Goal: Task Accomplishment & Management: Manage account settings

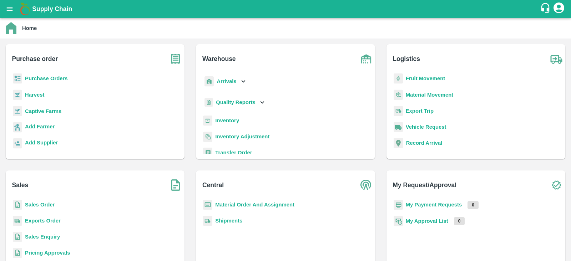
click at [50, 81] on b "Purchase Orders" at bounding box center [46, 79] width 43 height 6
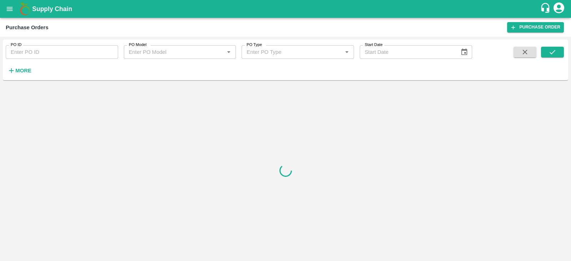
click at [21, 72] on strong "More" at bounding box center [23, 71] width 16 height 6
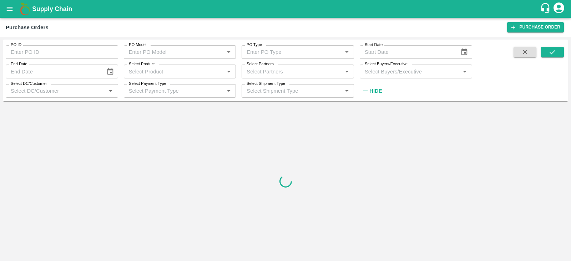
click at [372, 75] on input "Select Buyers/Executive" at bounding box center [410, 71] width 96 height 9
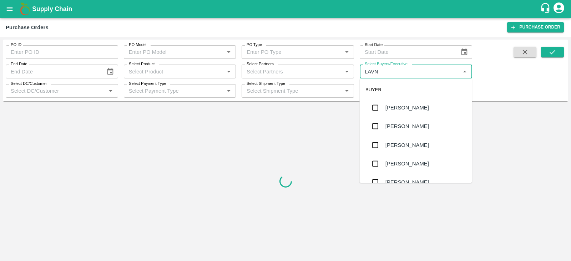
type input "LAV"
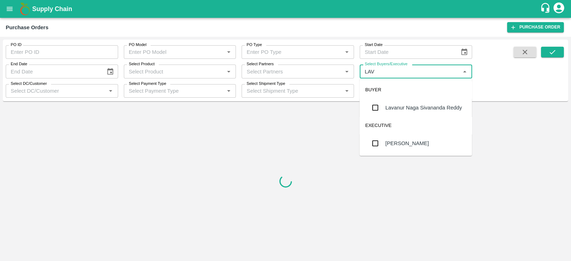
click at [391, 102] on div "Lavanur Naga Sivananda Reddy" at bounding box center [416, 107] width 112 height 19
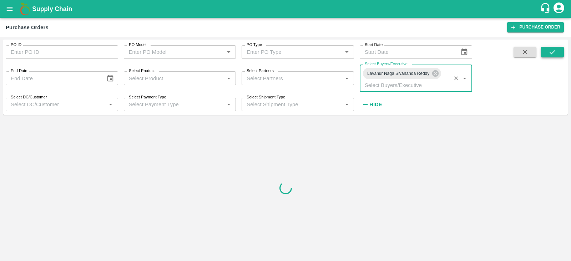
click at [553, 53] on icon "submit" at bounding box center [552, 52] width 8 height 8
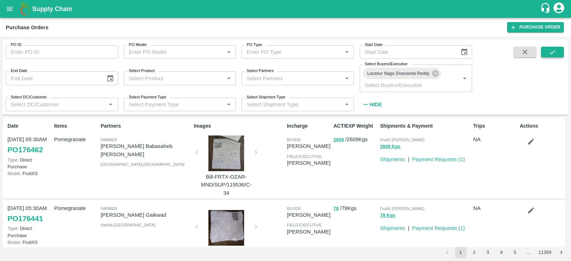
click at [558, 51] on button "submit" at bounding box center [552, 52] width 23 height 11
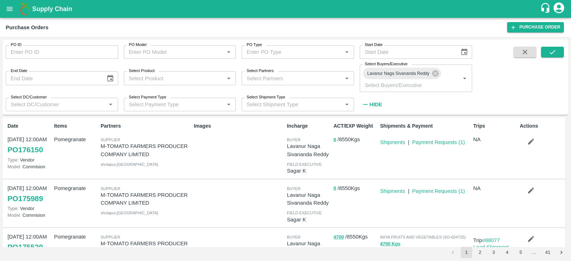
click at [528, 148] on div "Actions" at bounding box center [540, 148] width 46 height 57
click at [530, 144] on icon "button" at bounding box center [531, 142] width 8 height 8
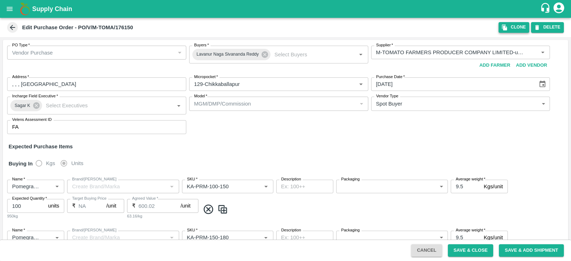
type input "M-TOMATO FARMERS PRODUCER COMPANY LIMITED-undefined"
type input "129-Chikkaballapur"
type input "Pomegranate"
type input "KA-PRM-100-150"
type input "NA"
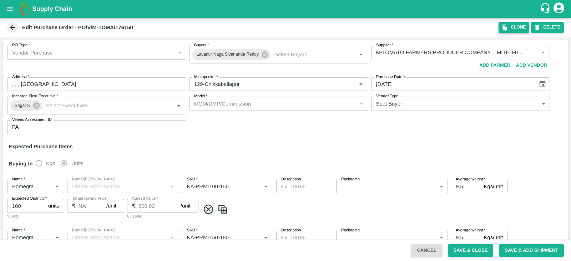
type input "Pomegranate"
type input "KA-PRM-150-180"
type input "NA"
type input "Pomegranate"
type input "KA-PRM-180-220"
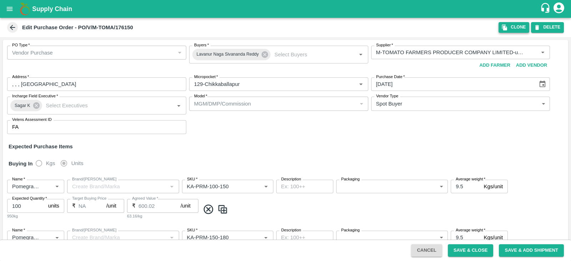
type input "NA"
type input "Pomegranate"
type input "KA-PRM-220-250"
type input "NA"
type input "Pomegranate"
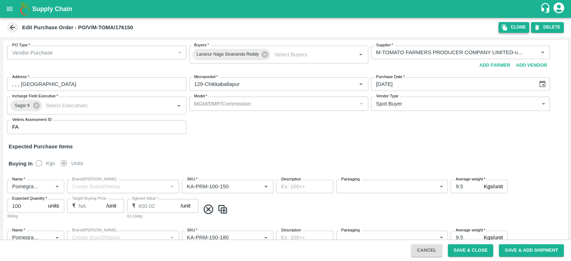
type input "KA-PRM-250-300"
type input "NA"
type input "Pomegranate"
type input "KA-PRM-300-350"
type input "NA"
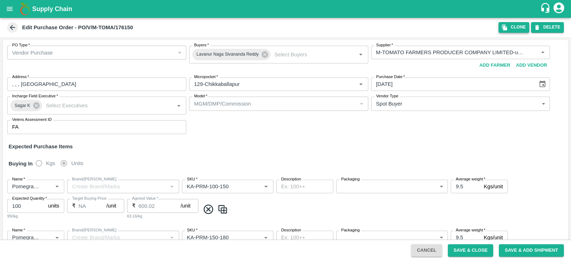
type input "Pomegranate"
type input "KA-SUPR-180++"
type input "NA"
type input "Pomegranate"
type input "KA-SUPR-100++"
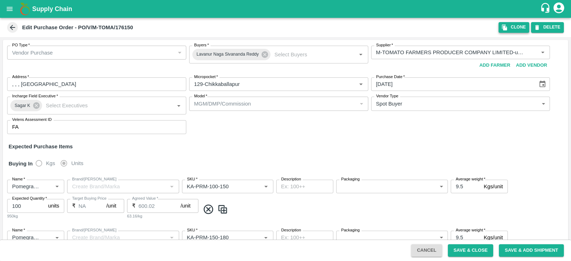
type input "NA"
type input "Pomegranate"
type input "KA-Loose A"
type input "NA"
click at [508, 32] on button "Clone" at bounding box center [513, 27] width 31 height 10
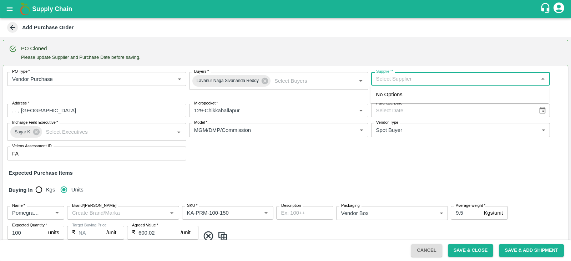
click at [433, 81] on input "Supplier   *" at bounding box center [454, 78] width 163 height 9
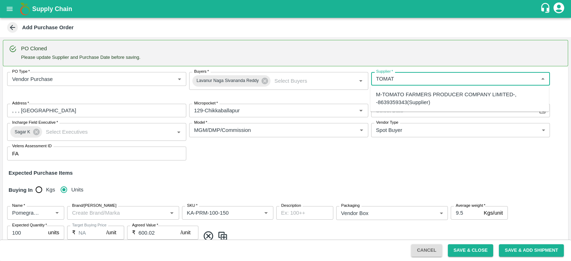
click at [429, 102] on div "M-TOMATO FARMERS PRODUCER COMPANY LIMITED-, -8639359343(Supplier)" at bounding box center [459, 99] width 167 height 16
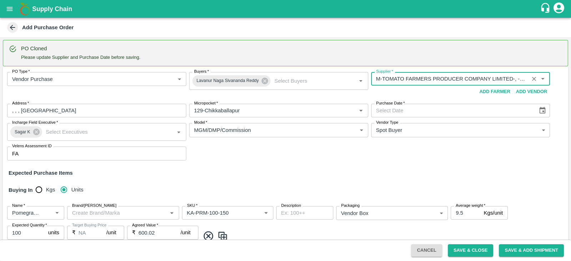
type input "M-TOMATO FARMERS PRODUCER COMPANY LIMITED-, -8639359343(Supplier)"
click at [540, 111] on icon "Choose date" at bounding box center [542, 111] width 8 height 8
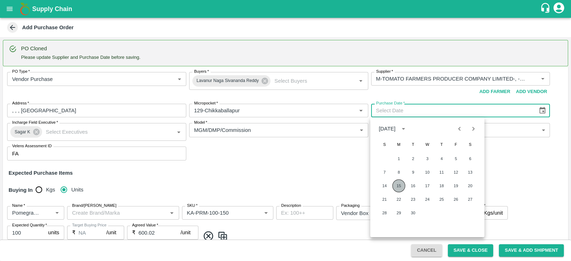
click at [397, 185] on button "15" at bounding box center [398, 185] width 13 height 13
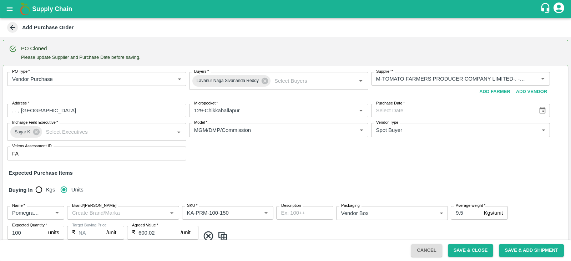
type input "15/09/2025"
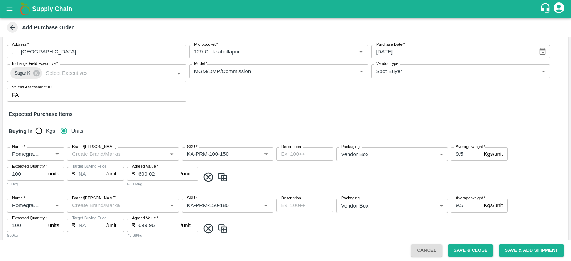
scroll to position [63, 0]
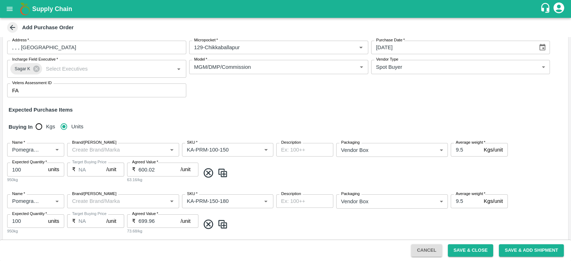
click at [123, 154] on div "Brand/[PERSON_NAME]" at bounding box center [123, 150] width 112 height 14
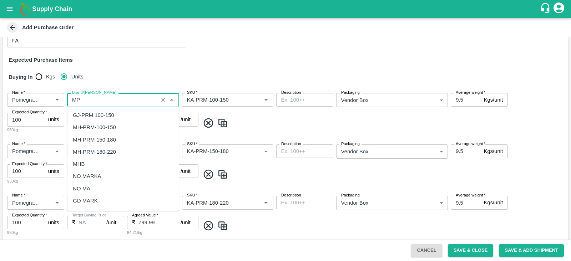
scroll to position [0, 0]
click at [94, 131] on div "MP" at bounding box center [123, 128] width 112 height 12
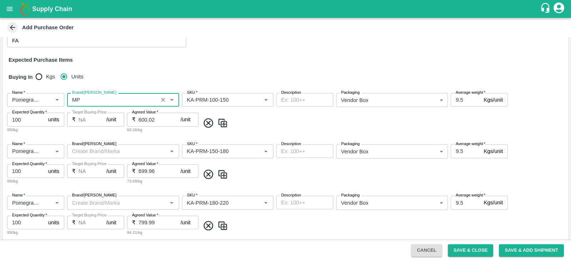
click at [95, 157] on div "Brand/[PERSON_NAME]" at bounding box center [123, 151] width 112 height 14
type input "MP"
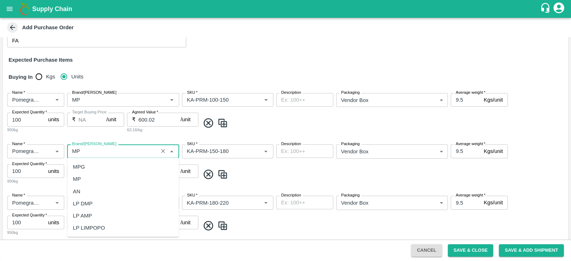
click at [87, 176] on div "MP" at bounding box center [123, 179] width 112 height 12
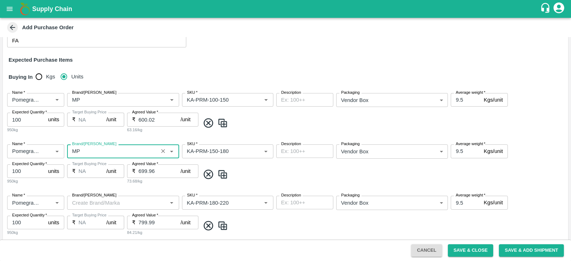
type input "MP"
click at [82, 200] on input "Brand/[PERSON_NAME]" at bounding box center [117, 202] width 96 height 9
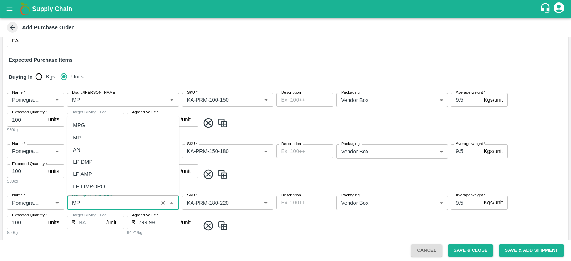
click at [89, 133] on div "MP" at bounding box center [123, 137] width 112 height 12
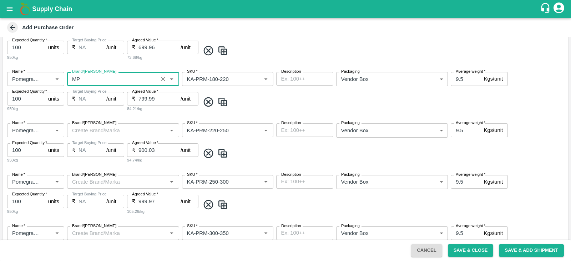
scroll to position [241, 0]
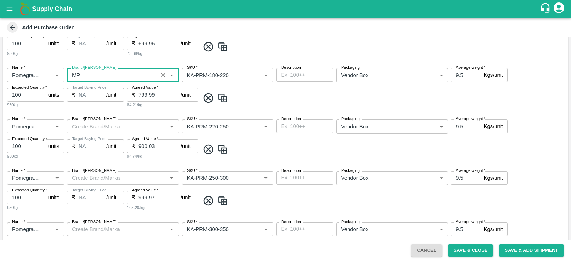
type input "MP"
click at [85, 131] on input "Brand/[PERSON_NAME]" at bounding box center [117, 126] width 96 height 9
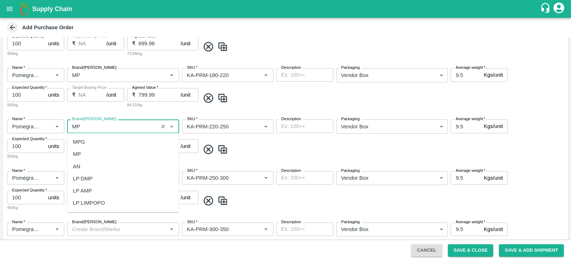
scroll to position [0, 0]
click at [83, 156] on div "MP" at bounding box center [123, 154] width 112 height 12
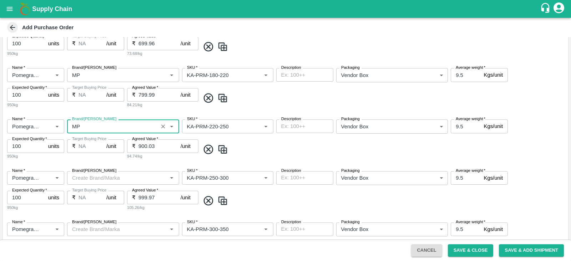
type input "MP"
click at [82, 176] on input "Brand/[PERSON_NAME]" at bounding box center [117, 177] width 96 height 9
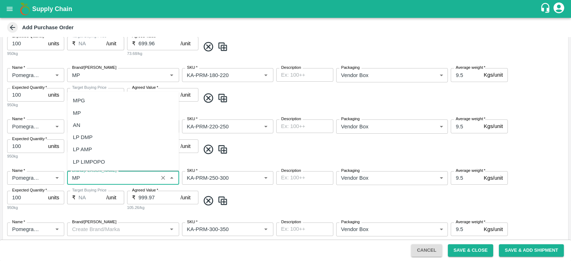
click at [98, 113] on div "MP" at bounding box center [123, 113] width 112 height 12
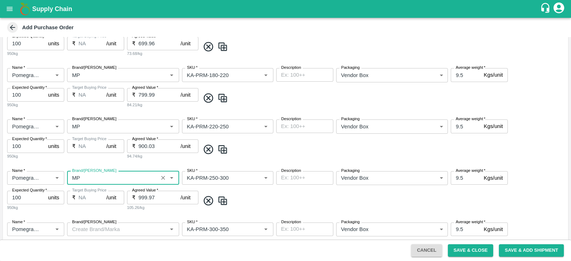
scroll to position [324, 0]
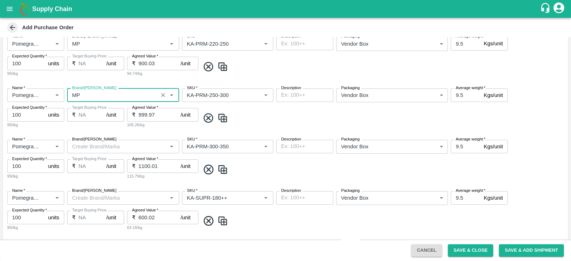
type input "MP"
click at [91, 147] on input "Brand/[PERSON_NAME]" at bounding box center [117, 146] width 96 height 9
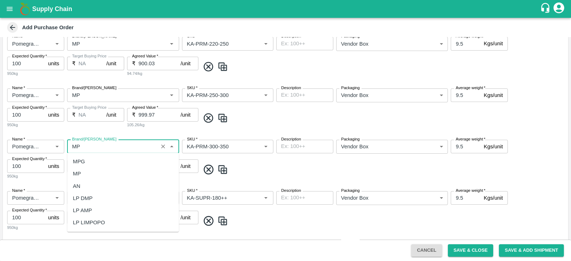
scroll to position [0, 0]
click at [82, 176] on div "MP" at bounding box center [123, 174] width 112 height 12
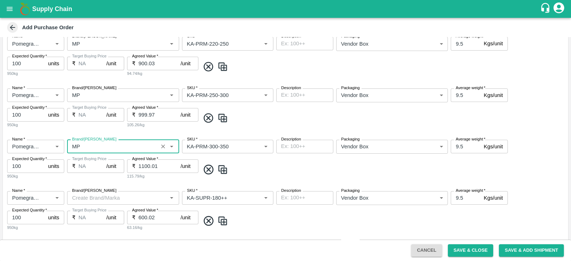
type input "MP"
click at [82, 193] on input "Brand/[PERSON_NAME]" at bounding box center [117, 197] width 96 height 9
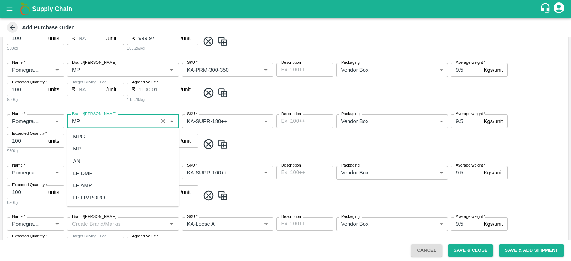
click at [81, 148] on div "MP" at bounding box center [123, 149] width 112 height 12
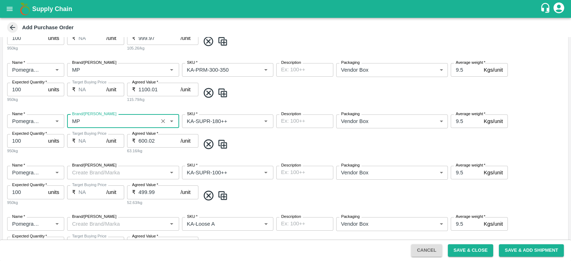
click at [88, 178] on div "Brand/[PERSON_NAME]" at bounding box center [123, 173] width 112 height 14
type input "MP"
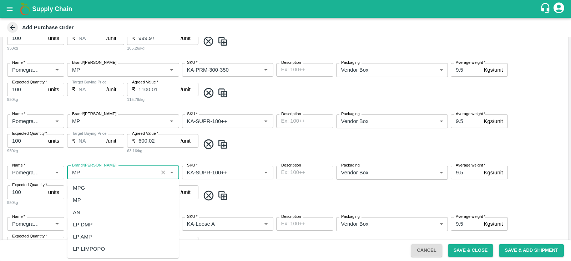
click at [86, 199] on div "MP" at bounding box center [123, 200] width 112 height 12
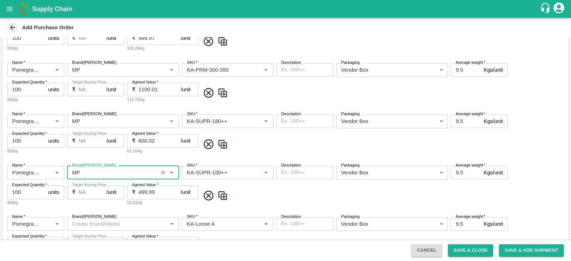
scroll to position [471, 0]
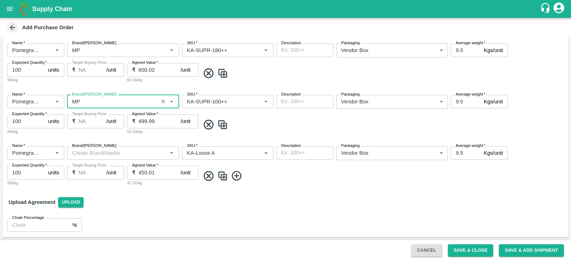
type input "MP"
click at [99, 152] on input "Brand/[PERSON_NAME]" at bounding box center [117, 152] width 96 height 9
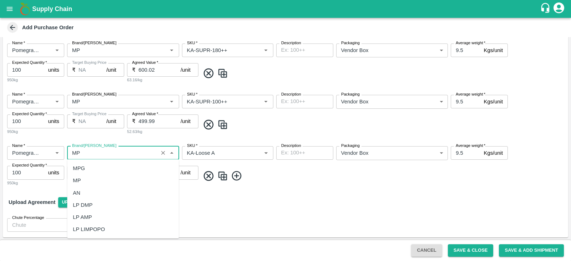
scroll to position [0, 0]
click at [91, 179] on div "MP" at bounding box center [123, 180] width 112 height 12
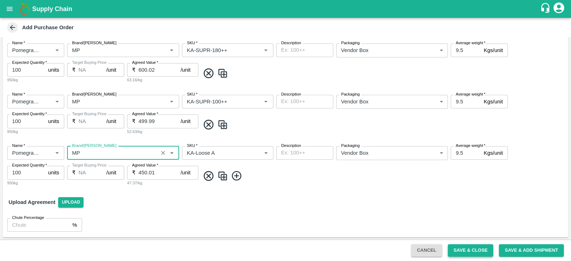
type input "MP"
click at [478, 253] on button "Save & Close" at bounding box center [471, 250] width 46 height 12
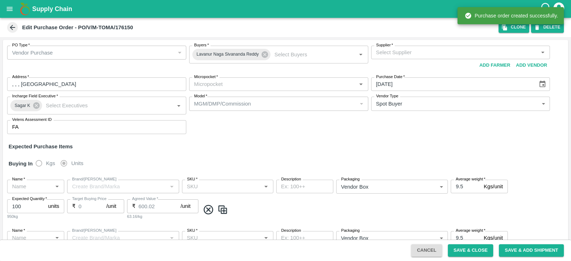
click at [6, 6] on icon "open drawer" at bounding box center [10, 9] width 8 height 8
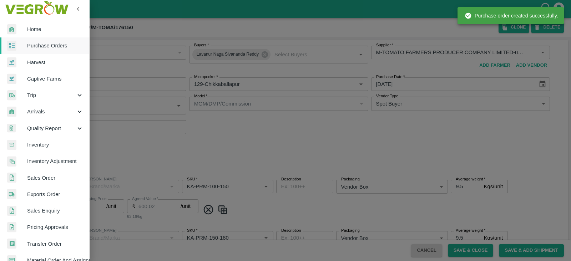
click at [51, 45] on span "Purchase Orders" at bounding box center [55, 46] width 56 height 8
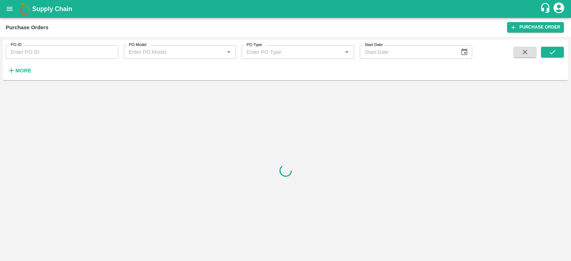
click at [20, 70] on strong "More" at bounding box center [23, 71] width 16 height 6
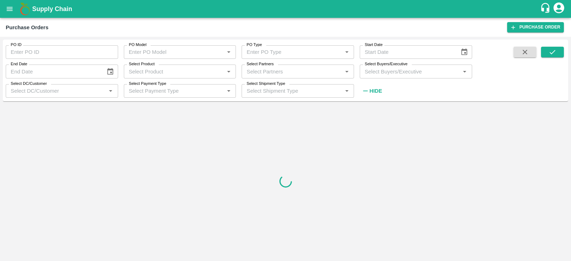
click at [400, 72] on input "Select Buyers/Executive" at bounding box center [410, 71] width 96 height 9
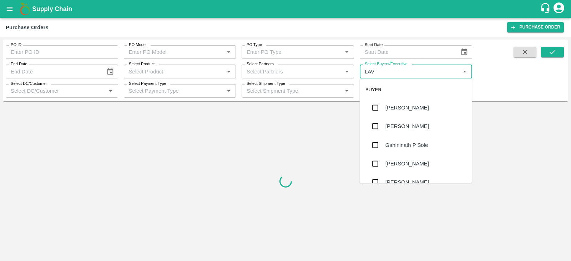
type input "LAVA"
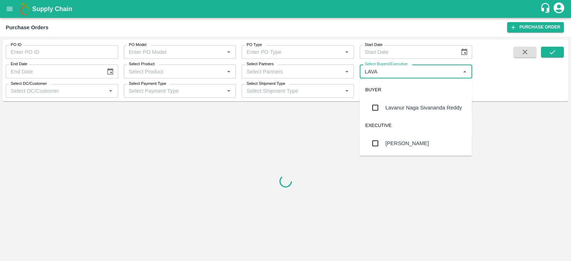
click at [397, 107] on div "Lavanur Naga Sivananda Reddy" at bounding box center [423, 108] width 77 height 8
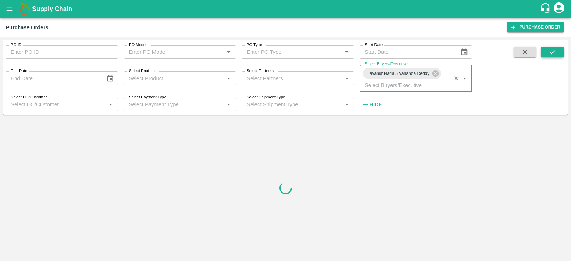
click at [552, 55] on icon "submit" at bounding box center [552, 52] width 8 height 8
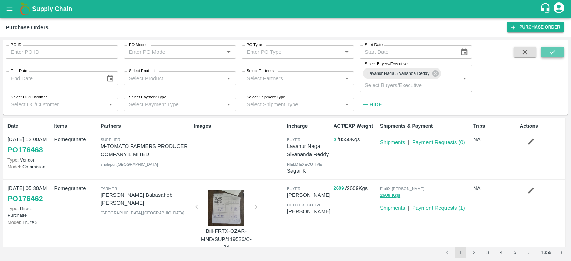
click at [545, 50] on button "submit" at bounding box center [552, 52] width 23 height 11
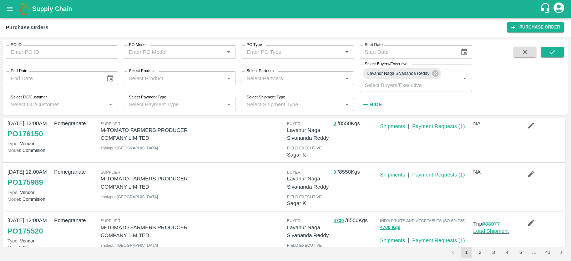
scroll to position [65, 0]
click at [549, 51] on icon "submit" at bounding box center [552, 52] width 8 height 8
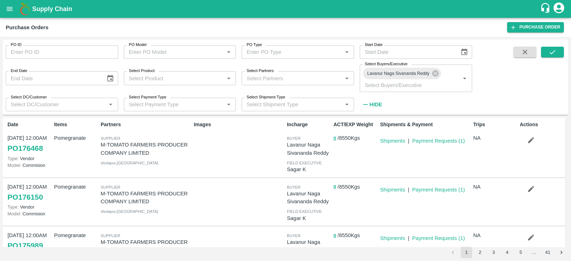
scroll to position [0, 0]
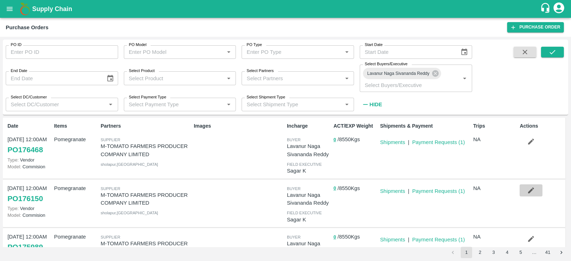
click at [530, 192] on icon "button" at bounding box center [531, 191] width 8 height 8
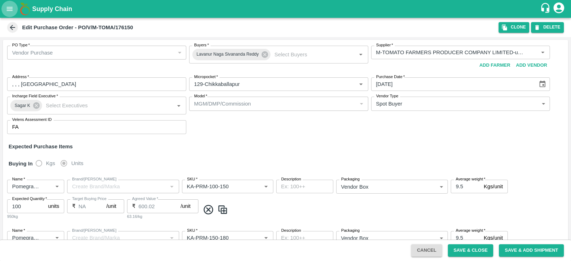
click at [11, 6] on icon "open drawer" at bounding box center [10, 9] width 8 height 8
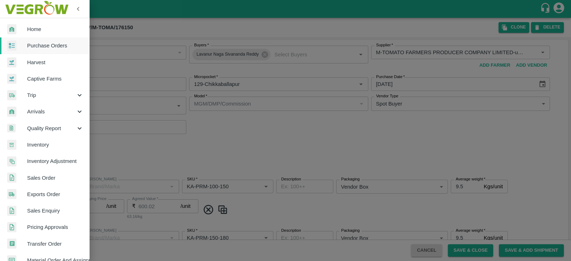
click at [123, 20] on div at bounding box center [285, 130] width 571 height 261
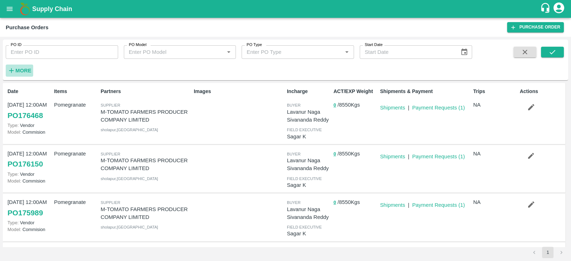
click at [27, 72] on strong "More" at bounding box center [23, 71] width 16 height 6
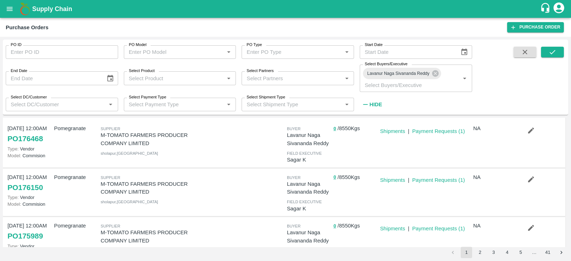
scroll to position [12, 0]
click at [527, 177] on icon "button" at bounding box center [531, 178] width 8 height 8
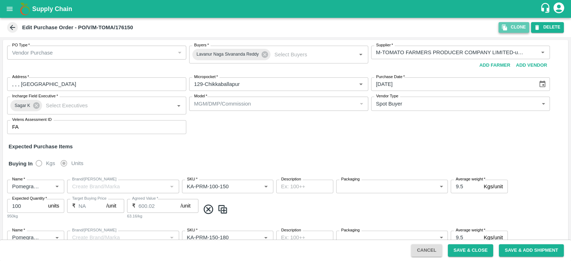
click at [505, 28] on icon "button" at bounding box center [504, 28] width 5 height 6
type input "M-TOMATO FARMERS PRODUCER COMPANY LIMITED-undefined"
type input "129-Chikkaballapur"
type input "Pomegranate"
type input "KA-PRM-100-150"
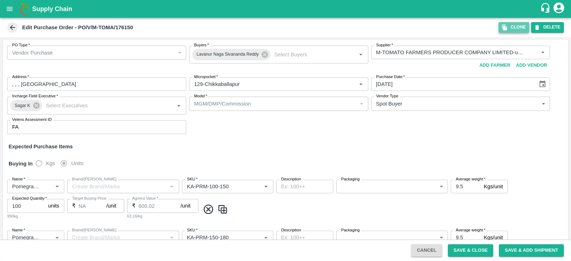
type input "NA"
type input "Pomegranate"
type input "KA-PRM-150-180"
type input "NA"
type input "Pomegranate"
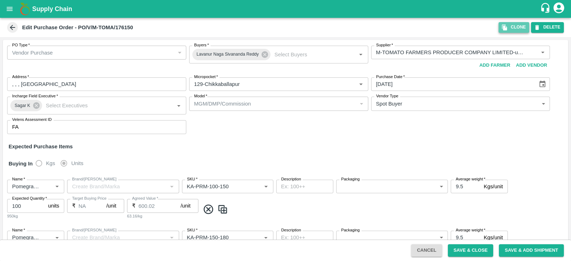
type input "KA-PRM-180-220"
type input "NA"
type input "Pomegranate"
type input "KA-PRM-220-250"
type input "NA"
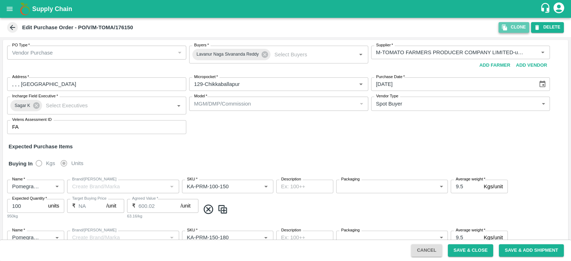
type input "Pomegranate"
type input "KA-PRM-250-300"
type input "NA"
type input "Pomegranate"
type input "KA-PRM-300-350"
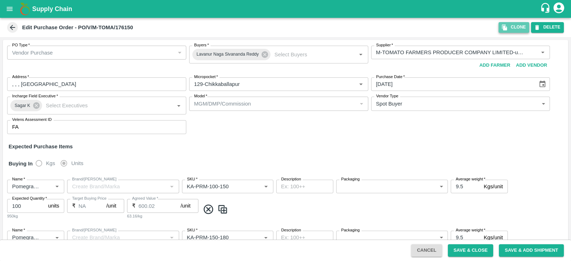
type input "NA"
type input "Pomegranate"
type input "KA-SUPR-180++"
type input "NA"
type input "Pomegranate"
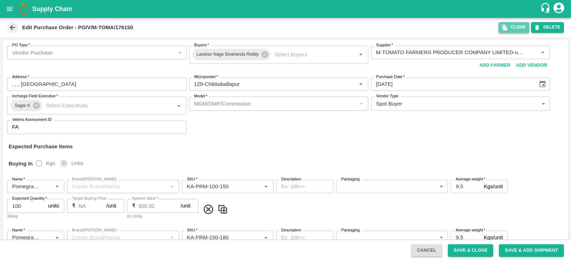
type input "KA-SUPR-100++"
type input "NA"
type input "Pomegranate"
type input "KA-Loose A"
type input "NA"
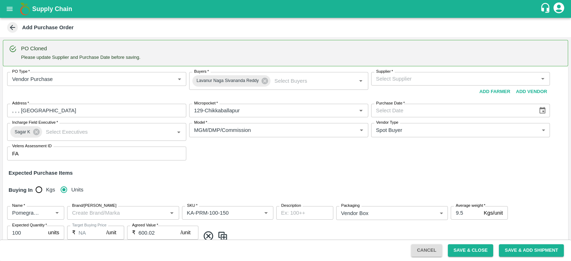
click at [391, 78] on input "Supplier   *" at bounding box center [454, 78] width 163 height 9
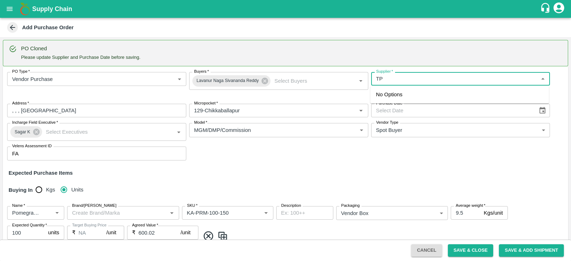
type input "T"
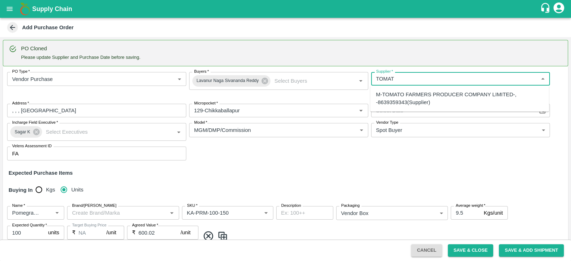
click at [396, 96] on div "M-TOMATO FARMERS PRODUCER COMPANY LIMITED-, -8639359343(Supplier)" at bounding box center [459, 99] width 167 height 16
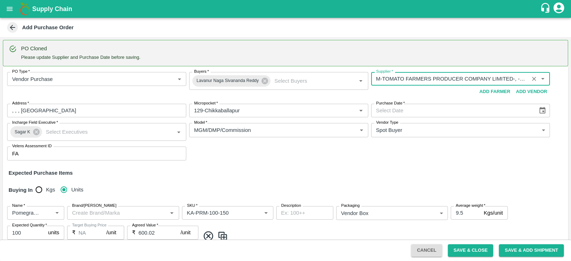
type input "M-TOMATO FARMERS PRODUCER COMPANY LIMITED-, -8639359343(Supplier)"
click at [542, 110] on icon "Choose date" at bounding box center [542, 111] width 8 height 8
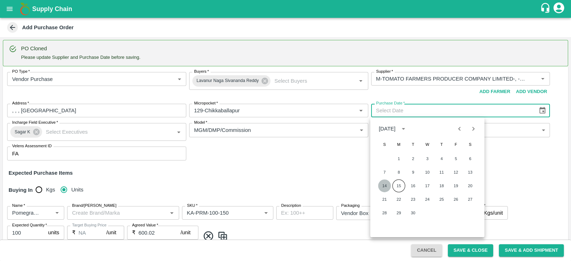
click at [384, 189] on button "14" at bounding box center [384, 185] width 13 height 13
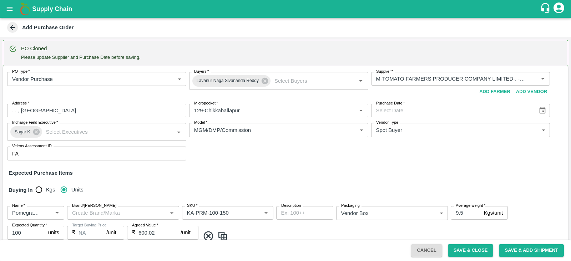
type input "14/09/2025"
click at [410, 169] on div "Expected Purchase Items" at bounding box center [286, 173] width 554 height 8
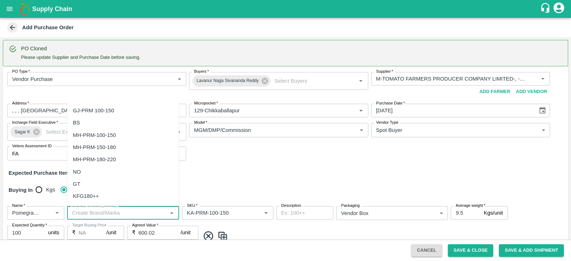
click at [89, 214] on input "Brand/[PERSON_NAME]" at bounding box center [117, 212] width 96 height 9
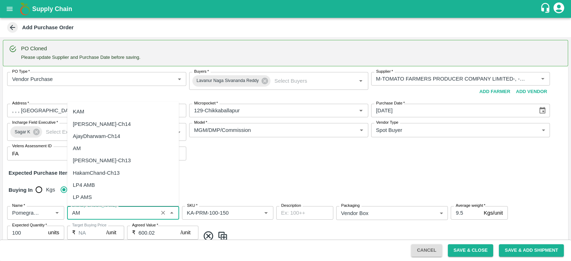
scroll to position [125, 0]
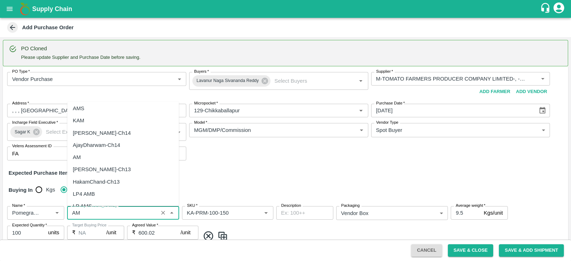
click at [97, 158] on div "AM" at bounding box center [123, 157] width 112 height 12
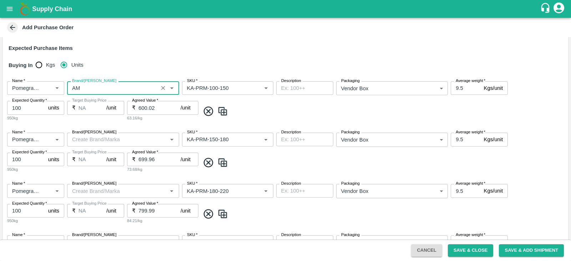
type input "AM"
click at [89, 138] on input "Brand/[PERSON_NAME]" at bounding box center [117, 139] width 96 height 9
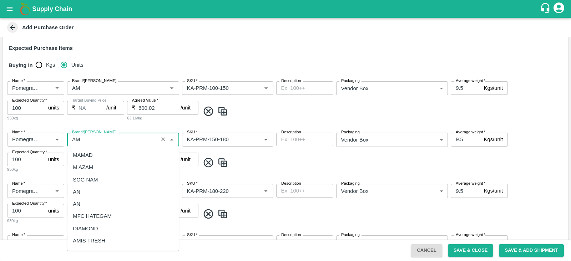
scroll to position [133, 0]
click at [90, 192] on div "AM" at bounding box center [123, 193] width 112 height 12
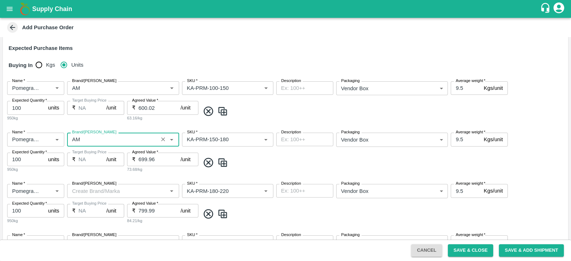
type input "AM"
click at [90, 192] on input "Brand/[PERSON_NAME]" at bounding box center [117, 190] width 96 height 9
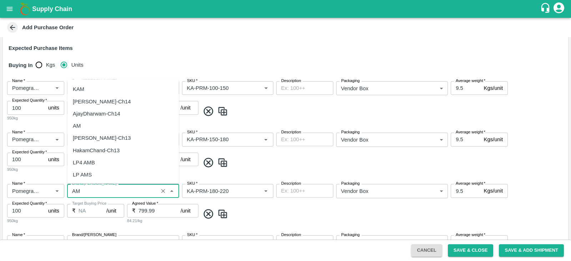
click at [93, 125] on div "AM" at bounding box center [123, 126] width 112 height 12
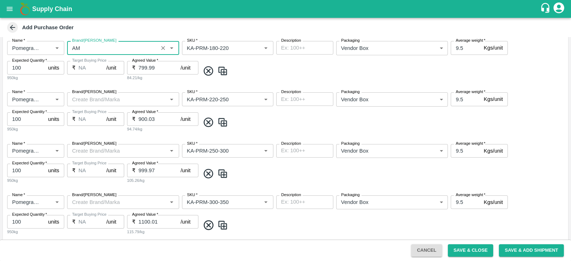
scroll to position [269, 0]
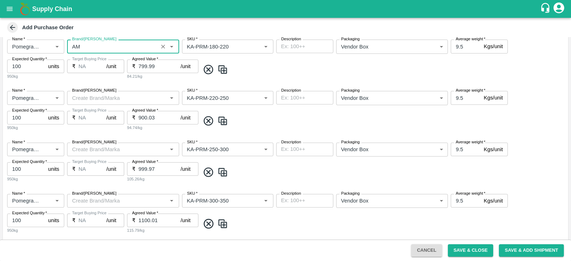
type input "AM"
click at [96, 102] on input "Brand/[PERSON_NAME]" at bounding box center [117, 97] width 96 height 9
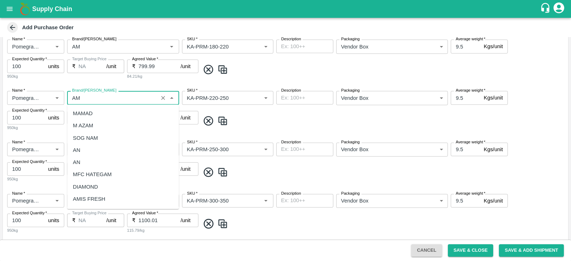
scroll to position [133, 0]
click at [91, 155] on div "AM" at bounding box center [123, 151] width 112 height 12
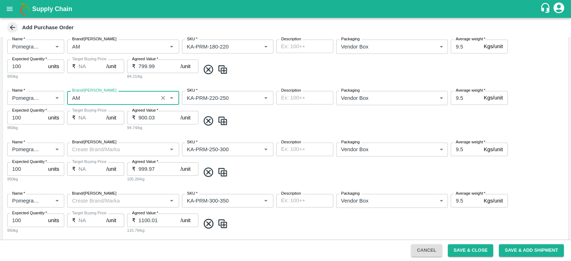
scroll to position [317, 0]
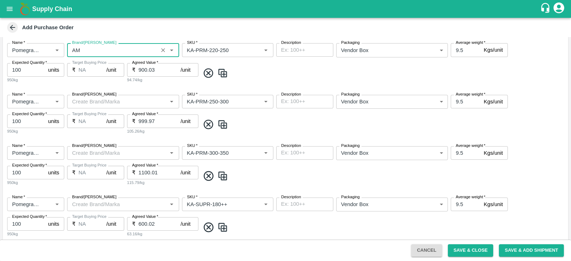
type input "AM"
click at [102, 105] on input "Brand/[PERSON_NAME]" at bounding box center [117, 101] width 96 height 9
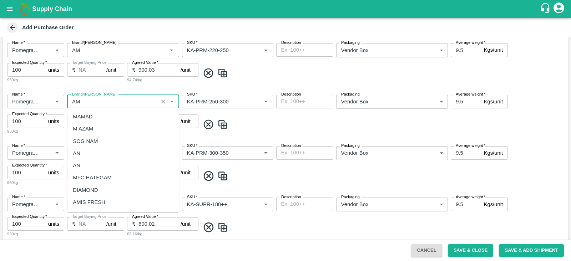
scroll to position [133, 0]
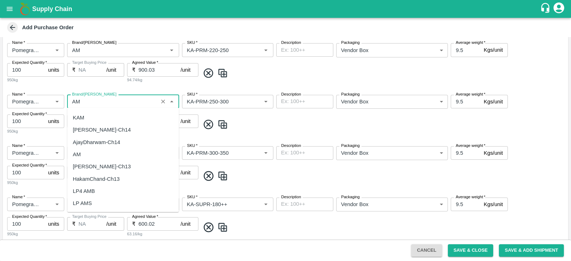
click at [91, 154] on div "AM" at bounding box center [123, 154] width 112 height 12
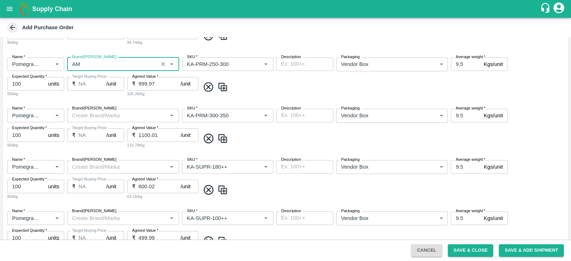
scroll to position [360, 0]
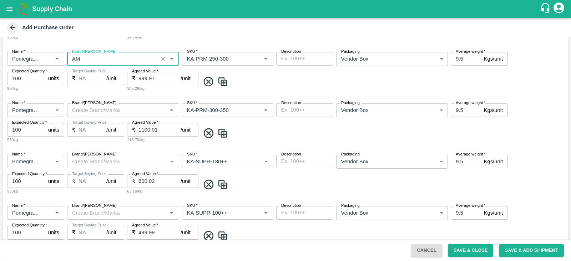
type input "AM"
click at [98, 108] on input "Brand/[PERSON_NAME]" at bounding box center [117, 110] width 96 height 9
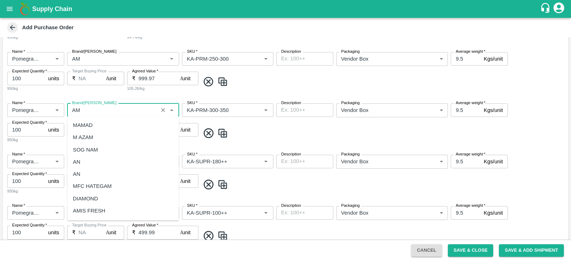
scroll to position [133, 0]
click at [84, 162] on div "AM" at bounding box center [123, 163] width 112 height 12
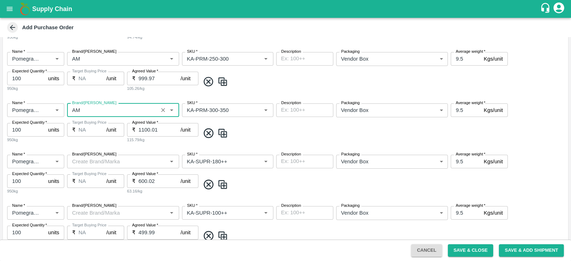
type input "AM"
click at [78, 163] on input "Brand/[PERSON_NAME]" at bounding box center [117, 161] width 96 height 9
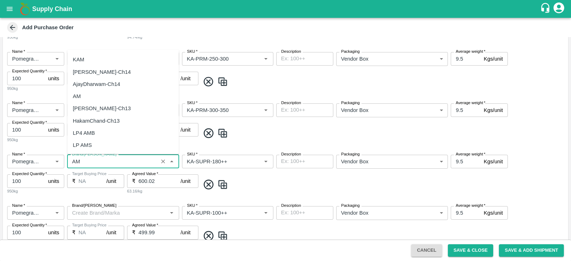
click at [97, 96] on div "AM" at bounding box center [123, 96] width 112 height 12
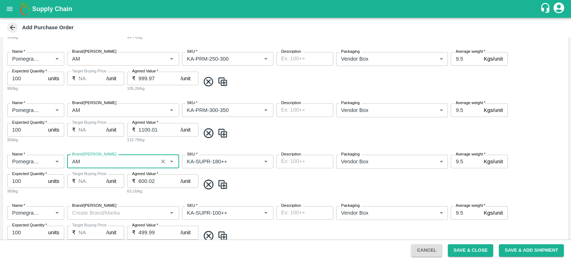
scroll to position [471, 0]
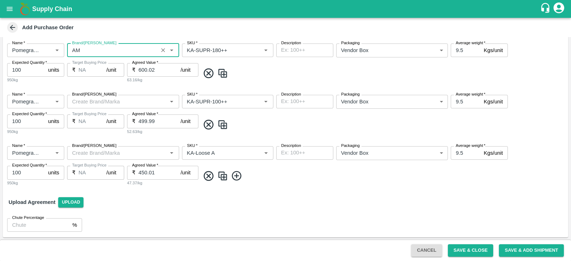
type input "AM"
click at [90, 102] on input "Brand/[PERSON_NAME]" at bounding box center [117, 101] width 96 height 9
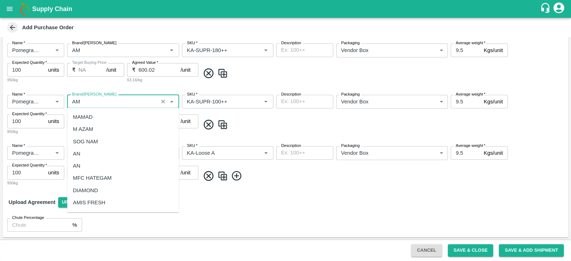
scroll to position [133, 0]
click at [94, 159] on div "AM" at bounding box center [123, 154] width 112 height 12
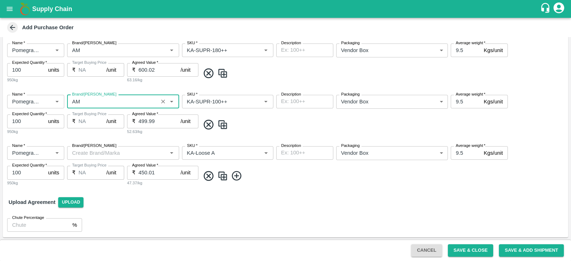
click at [94, 159] on div "Brand/[PERSON_NAME]" at bounding box center [123, 153] width 112 height 14
type input "AM"
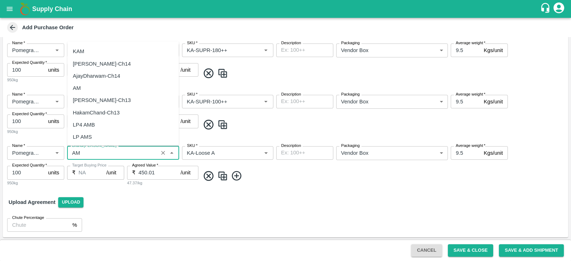
click at [97, 89] on div "AM" at bounding box center [123, 88] width 112 height 12
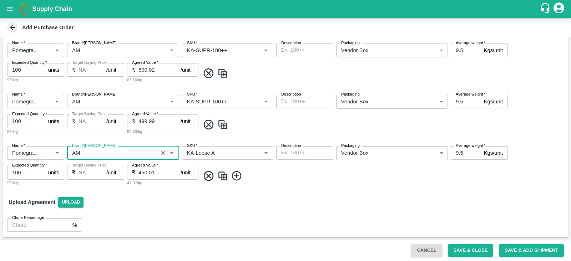
scroll to position [61, 0]
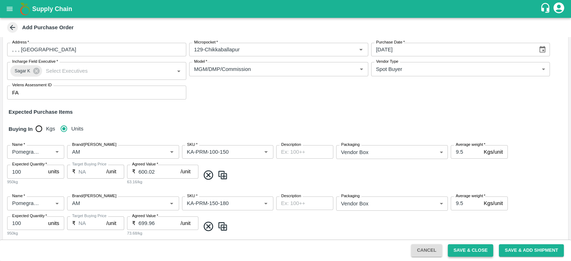
type input "AM"
click at [473, 249] on button "Save & Close" at bounding box center [471, 250] width 46 height 12
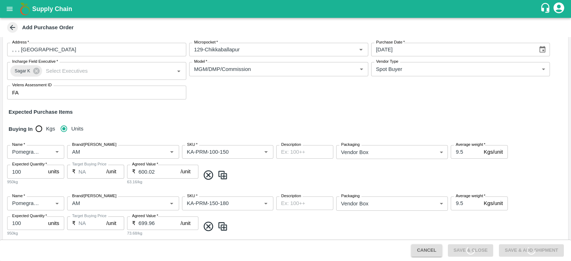
scroll to position [0, 0]
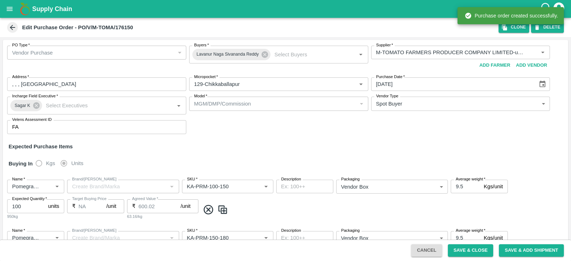
type input "M-TOMATO FARMERS PRODUCER COMPANY LIMITED-undefined"
type input "129-Chikkaballapur"
type input "Pomegranate"
type input "KA-PRM-100-150"
type input "NA"
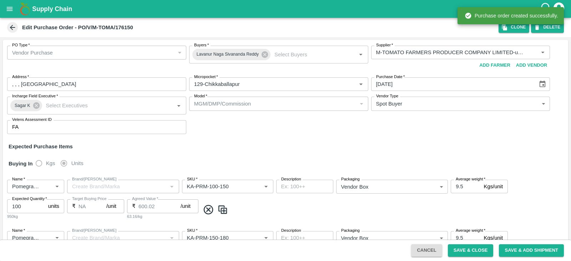
type input "Pomegranate"
type input "KA-PRM-150-180"
type input "NA"
type input "Pomegranate"
type input "KA-PRM-180-220"
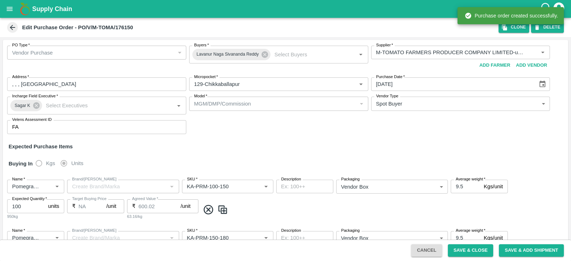
type input "NA"
type input "Pomegranate"
type input "KA-PRM-220-250"
type input "NA"
type input "Pomegranate"
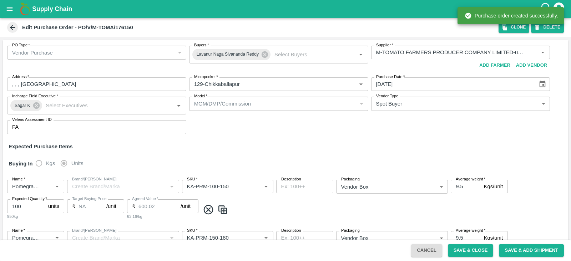
type input "KA-PRM-250-300"
type input "NA"
type input "Pomegranate"
type input "KA-PRM-300-350"
type input "NA"
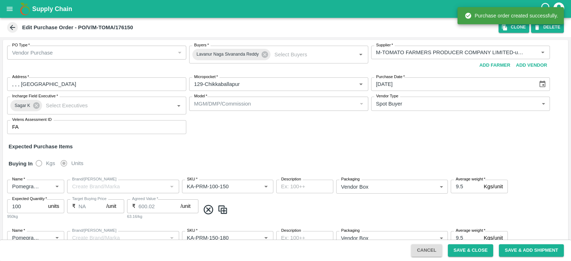
type input "Pomegranate"
type input "KA-SUPR-180++"
type input "NA"
type input "Pomegranate"
type input "KA-SUPR-100++"
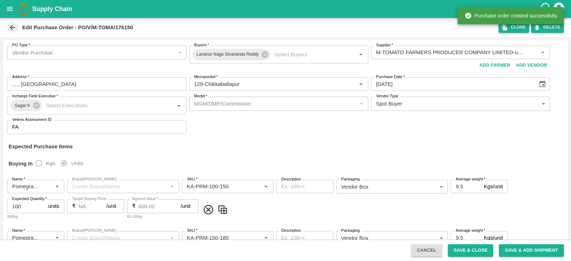
type input "NA"
type input "Pomegranate"
type input "KA-Loose A"
type input "NA"
click at [10, 11] on icon "open drawer" at bounding box center [10, 9] width 8 height 8
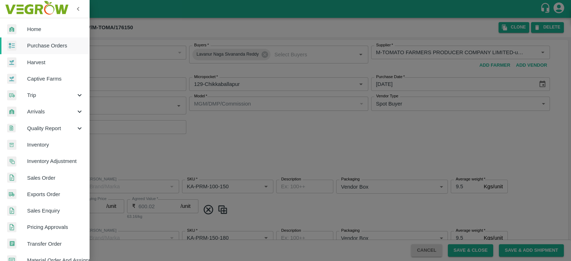
click at [13, 46] on img at bounding box center [11, 46] width 9 height 10
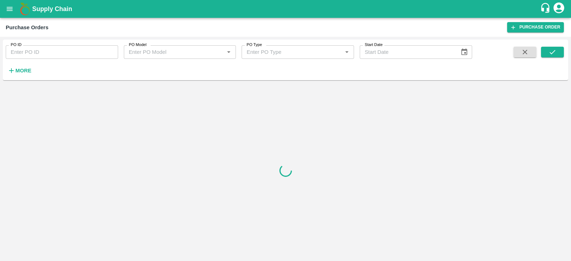
click at [17, 70] on strong "More" at bounding box center [23, 71] width 16 height 6
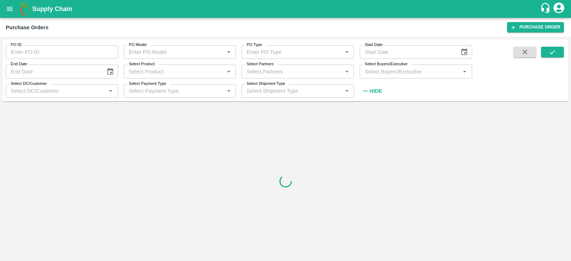
click at [388, 78] on div "Select Buyers/Executive   *" at bounding box center [416, 72] width 112 height 14
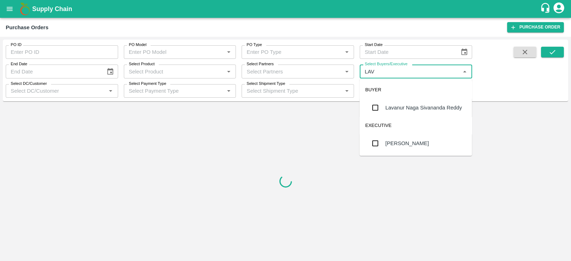
type input "LAVA"
click at [395, 109] on div "Lavanur Naga Sivananda Reddy" at bounding box center [423, 108] width 77 height 8
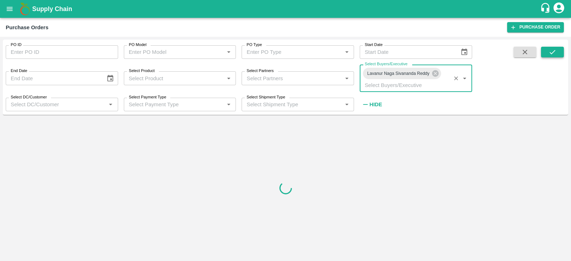
click at [555, 56] on icon "submit" at bounding box center [552, 52] width 8 height 8
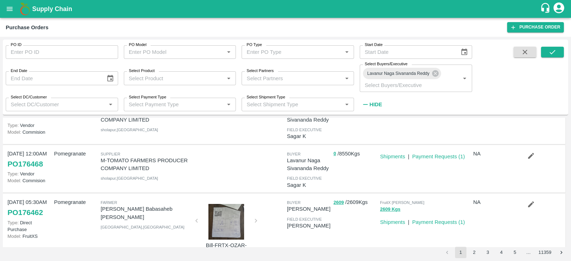
scroll to position [35, 0]
click at [558, 51] on button "submit" at bounding box center [552, 52] width 23 height 11
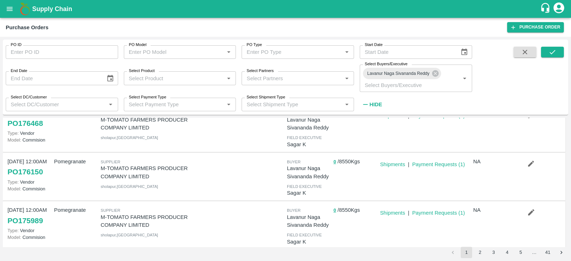
scroll to position [75, 0]
click at [557, 48] on button "submit" at bounding box center [552, 52] width 23 height 11
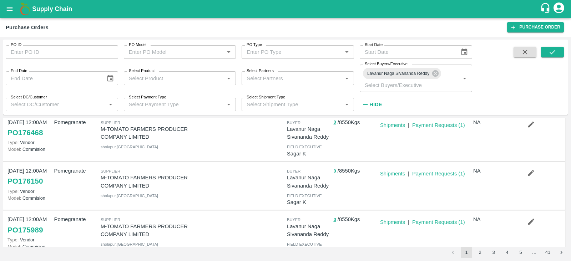
scroll to position [67, 0]
click at [557, 52] on button "submit" at bounding box center [552, 52] width 23 height 11
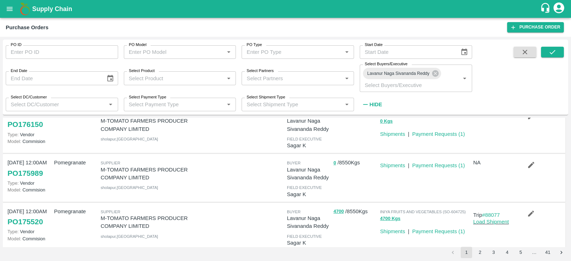
scroll to position [124, 0]
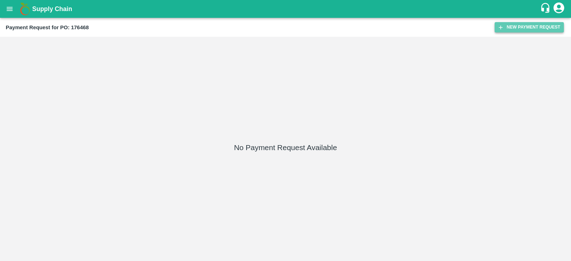
click at [503, 24] on button "New Payment Request" at bounding box center [528, 27] width 69 height 10
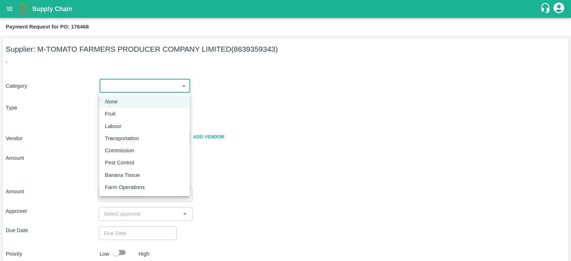
click at [137, 88] on body "Supply Chain Payment Request for PO: 176468 Supplier: M-TOMATO FARMERS PRODUCER…" at bounding box center [285, 130] width 571 height 261
click at [134, 111] on div "Fruit" at bounding box center [144, 114] width 79 height 8
type input "1"
type input "M-TOMATO FARMERS PRODUCER COMPANY LIMITED - 8639359343(Supplier)"
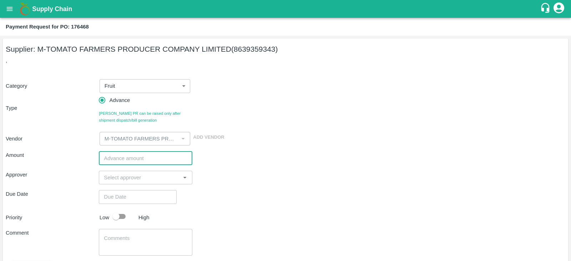
click at [144, 155] on input "number" at bounding box center [145, 158] width 93 height 14
click at [129, 182] on div "​" at bounding box center [145, 178] width 93 height 14
type input "400000"
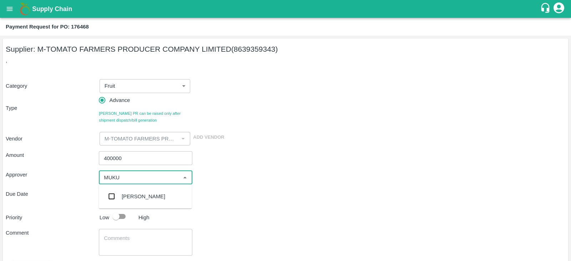
type input "MUKUL"
click at [111, 197] on input "checkbox" at bounding box center [112, 196] width 14 height 14
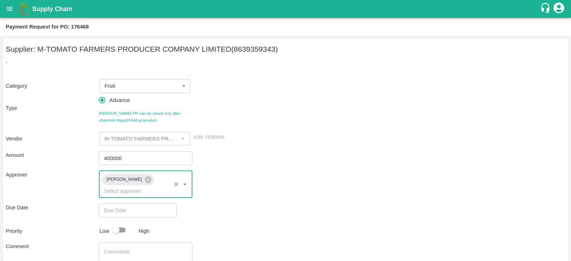
scroll to position [43, 0]
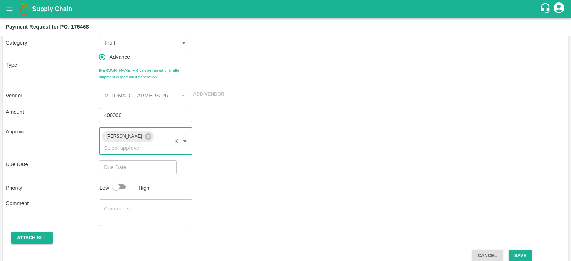
type input "DD/MM/YYYY hh:mm aa"
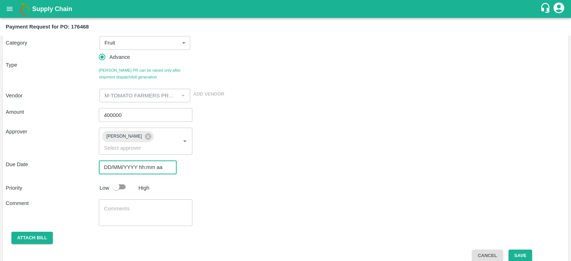
click at [139, 161] on input "DD/MM/YYYY hh:mm aa" at bounding box center [135, 168] width 73 height 14
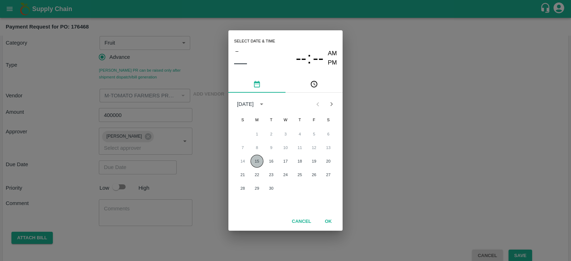
click at [259, 165] on button "15" at bounding box center [256, 161] width 13 height 13
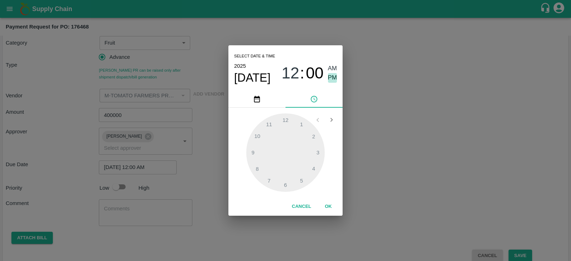
click at [332, 80] on span "PM" at bounding box center [332, 78] width 9 height 10
type input "15/09/2025 12:00 PM"
click at [328, 205] on button "OK" at bounding box center [328, 206] width 23 height 12
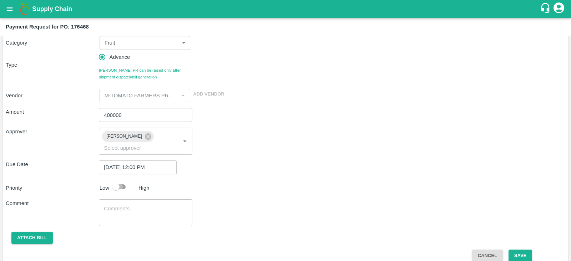
click at [120, 181] on input "checkbox" at bounding box center [116, 187] width 41 height 14
checkbox input "true"
click at [514, 250] on button "Save" at bounding box center [520, 256] width 24 height 12
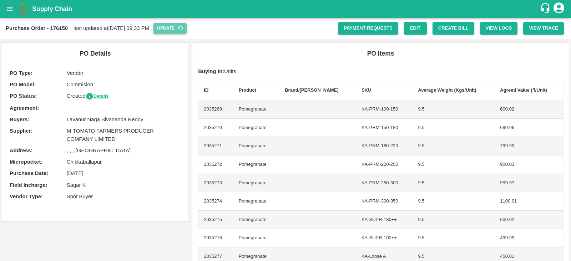
click at [184, 26] on icon "button" at bounding box center [180, 28] width 6 height 6
click at [410, 27] on link "Edit" at bounding box center [415, 28] width 23 height 12
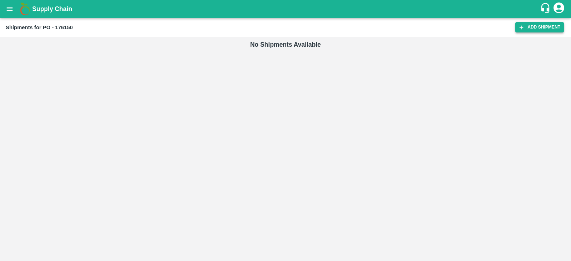
click at [527, 26] on link "Add Shipment" at bounding box center [539, 27] width 49 height 10
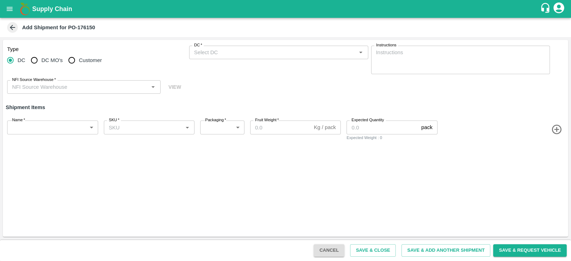
click at [80, 58] on span "Customer" at bounding box center [90, 60] width 23 height 8
click at [79, 58] on input "Customer" at bounding box center [72, 60] width 14 height 14
radio input "true"
click at [227, 57] on div "Customer (Material Orders)   *" at bounding box center [278, 53] width 179 height 14
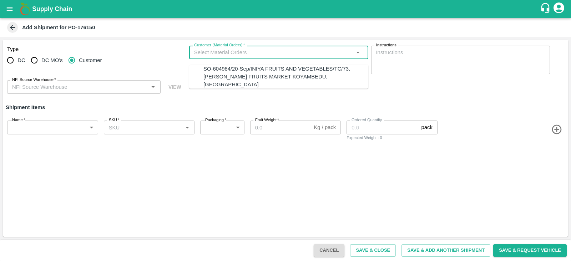
click at [229, 71] on div "SO-604984/20-Sep/INIYA FRUITS AND VEGETABLES/TC/73, [PERSON_NAME] FRUITS MARKET…" at bounding box center [285, 77] width 165 height 24
type input "SO-604984/20-Sep/INIYA FRUITS AND VEGETABLES/TC/73, [PERSON_NAME] FRUITS MARKET…"
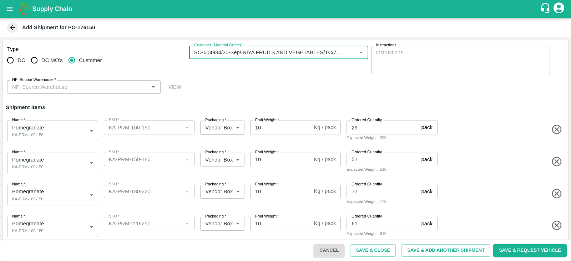
click at [109, 84] on input "NFI Source Warehouse   *" at bounding box center [77, 86] width 137 height 9
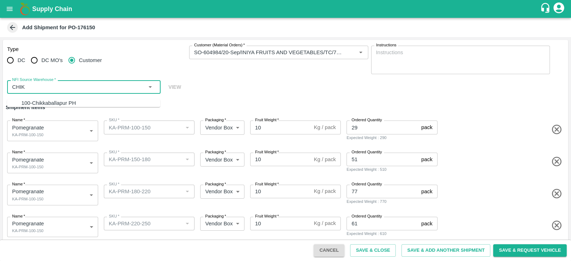
click at [88, 101] on div "100-Chikkaballapur PH" at bounding box center [90, 103] width 139 height 8
type input "100-Chikkaballapur PH"
click at [75, 154] on body "Supply Chain Add Shipment for PO-176150 Type DC DC MO's Customer Customer (Mate…" at bounding box center [285, 130] width 571 height 261
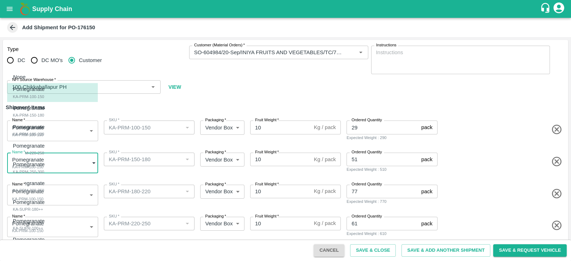
click at [48, 116] on div "Pomegranate KA-PRM-150-180" at bounding box center [30, 111] width 35 height 15
type input "2035270"
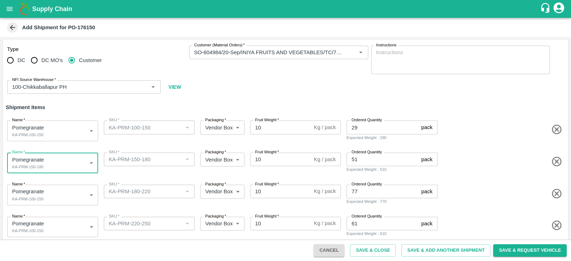
click at [68, 202] on body "Supply Chain Add Shipment for PO-176150 Type DC DC MO's Customer Customer (Mate…" at bounding box center [285, 130] width 571 height 261
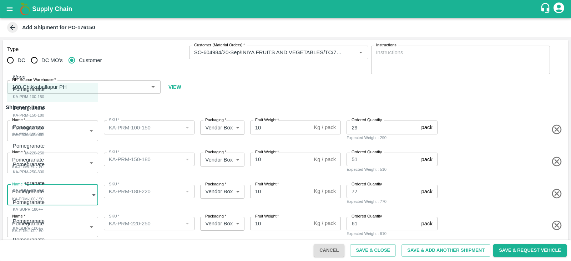
click at [48, 124] on div "Pomegranate KA-PRM-180-220" at bounding box center [30, 130] width 35 height 15
type input "2035271"
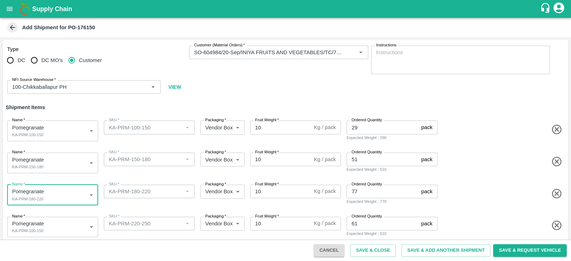
click at [79, 221] on body "Supply Chain Add Shipment for PO-176150 Type DC DC MO's Customer Customer (Mate…" at bounding box center [285, 130] width 571 height 261
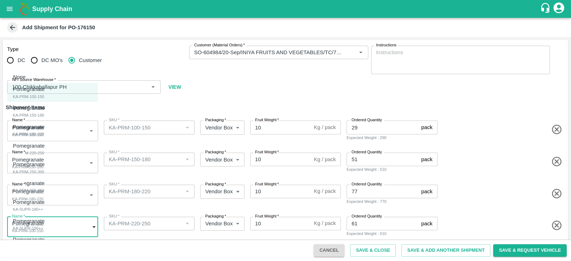
click at [48, 147] on div "Pomegranate KA-PRM-220-250" at bounding box center [30, 149] width 35 height 15
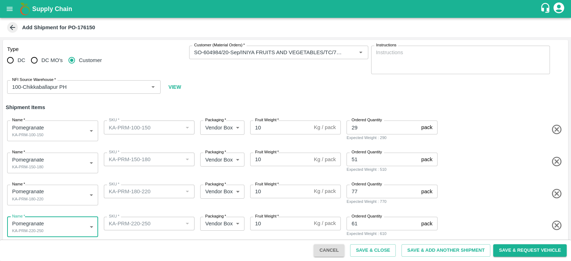
type input "2035272"
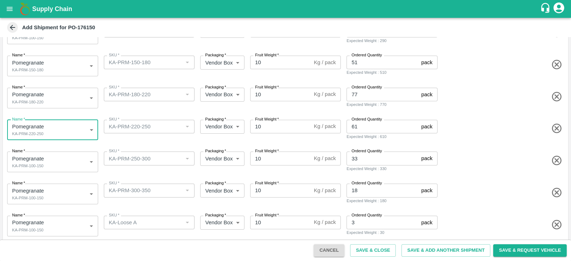
scroll to position [118, 0]
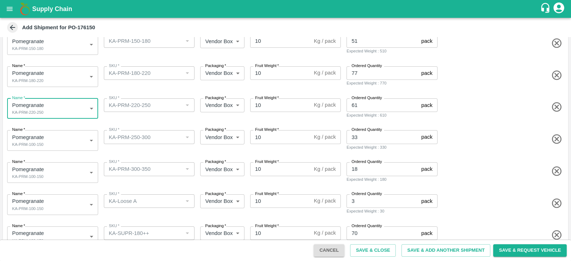
click at [68, 133] on body "Supply Chain Add Shipment for PO-176150 Type DC DC MO's Customer Customer (Mate…" at bounding box center [285, 130] width 571 height 261
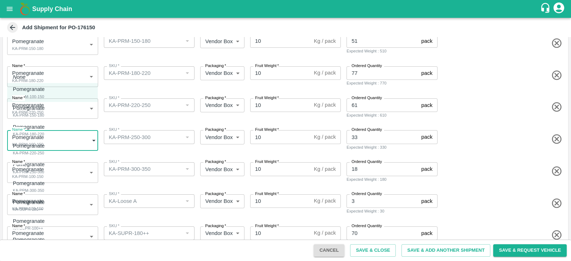
click at [46, 174] on div "Pomegranate KA-PRM-250-300" at bounding box center [30, 168] width 35 height 15
type input "2035273"
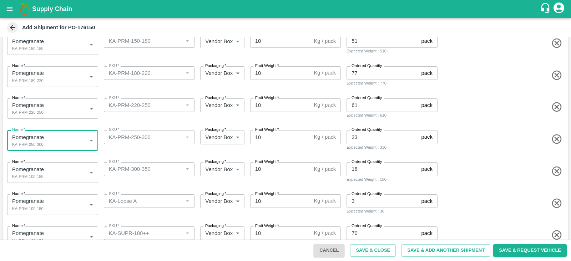
click at [70, 209] on body "Supply Chain Add Shipment for PO-176150 Type DC DC MO's Customer Customer (Mate…" at bounding box center [285, 130] width 571 height 261
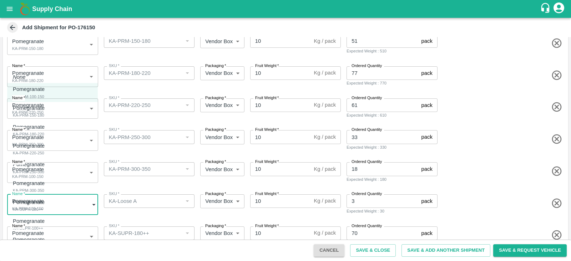
click at [139, 197] on div at bounding box center [285, 130] width 571 height 261
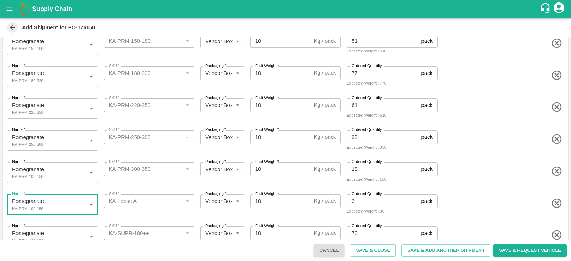
click at [57, 165] on body "Supply Chain Add Shipment for PO-176150 Type DC DC MO's Customer Customer (Mate…" at bounding box center [285, 130] width 571 height 261
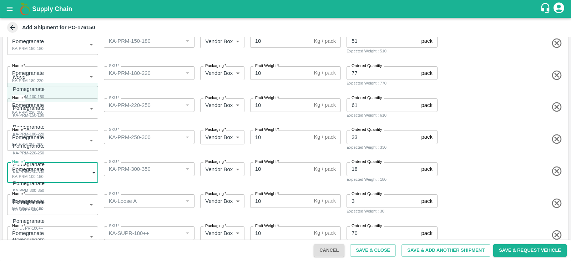
click at [48, 187] on div "Pomegranate KA-PRM-300-350" at bounding box center [30, 186] width 35 height 15
type input "2035274"
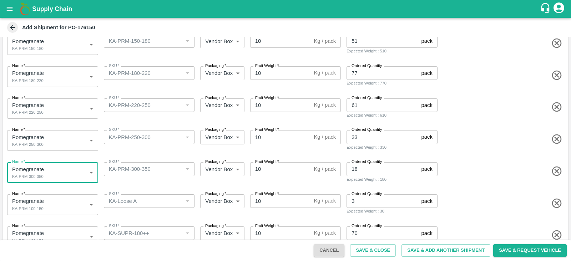
click at [63, 207] on body "Supply Chain Add Shipment for PO-176150 Type DC DC MO's Customer Customer (Mate…" at bounding box center [285, 130] width 571 height 261
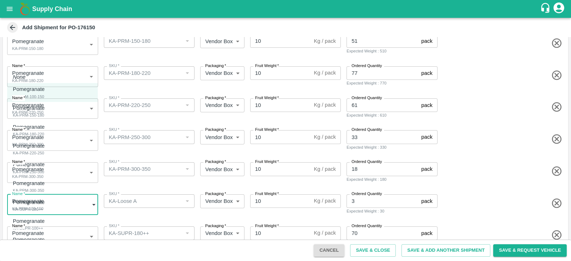
click at [48, 241] on div "Pomegranate KA-Loose A" at bounding box center [30, 243] width 35 height 15
type input "2035277"
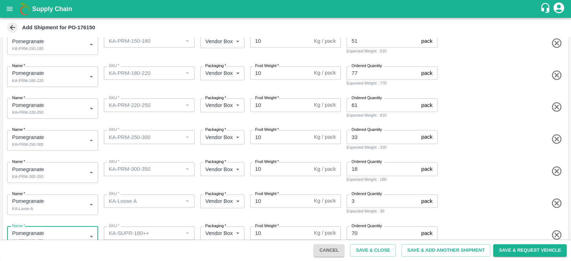
click at [38, 226] on body "Supply Chain Add Shipment for PO-176150 Type DC DC MO's Customer Customer (Mate…" at bounding box center [285, 130] width 571 height 261
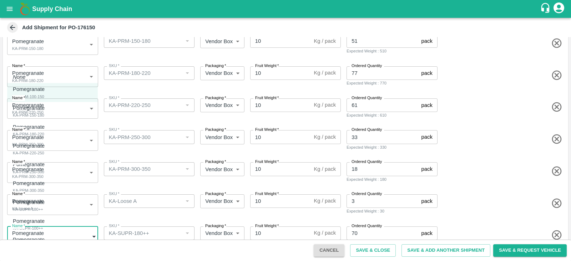
click at [41, 203] on p "Pomegranate" at bounding box center [29, 202] width 32 height 8
type input "2035275"
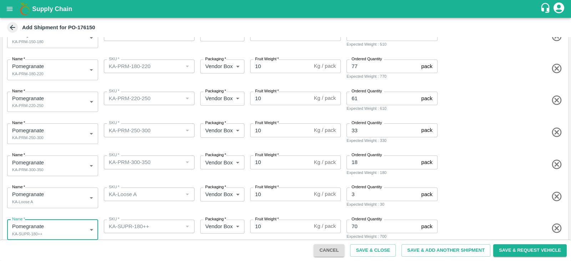
scroll to position [166, 0]
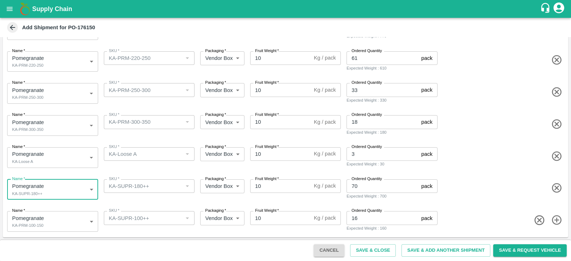
click at [44, 220] on body "Supply Chain Add Shipment for PO-176150 Type DC DC MO's Customer Customer (Mate…" at bounding box center [285, 130] width 571 height 261
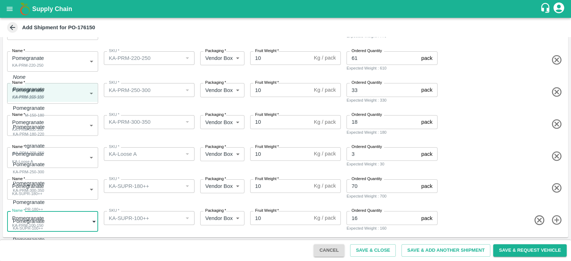
click at [48, 224] on div "Pomegranate KA-SUPR-100++" at bounding box center [30, 224] width 35 height 15
type input "2035276"
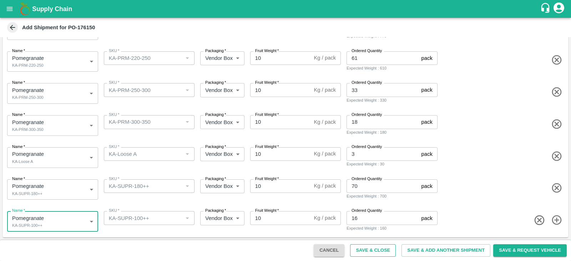
click at [378, 247] on button "Save & Close" at bounding box center [373, 250] width 46 height 12
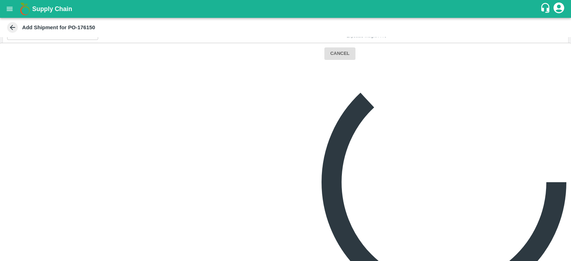
scroll to position [0, 0]
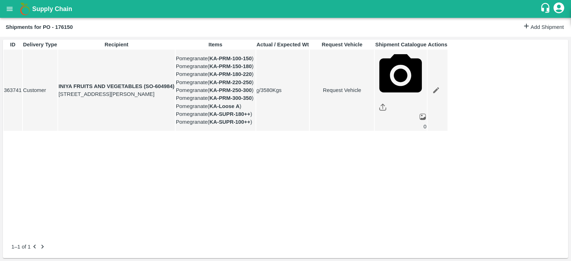
click at [374, 94] on link "Request Vehicle" at bounding box center [342, 90] width 64 height 8
type input "DD/MM/YYYY hh:mm aa"
type input "[DATE] 09:22 AM"
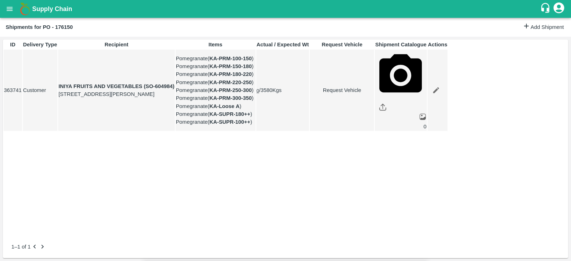
type input "[DATE] 01:00 PM"
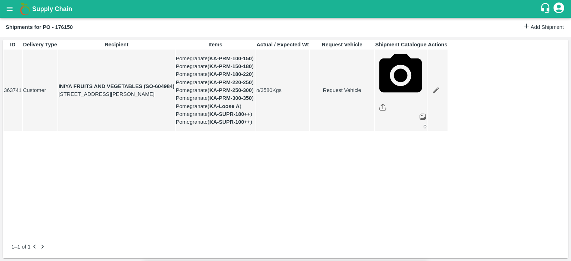
type input "[DATE] 04:22 AM"
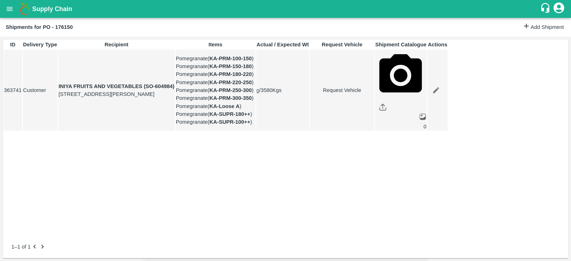
click at [376, 45] on body "Supply Chain Shipments for PO - 176150 Add Shipment ID Delivery Type Recipient …" at bounding box center [285, 130] width 571 height 261
click at [376, 74] on ul "None Normal Reefer Container" at bounding box center [377, 76] width 87 height 55
click at [376, 74] on li "Normal" at bounding box center [377, 70] width 87 height 12
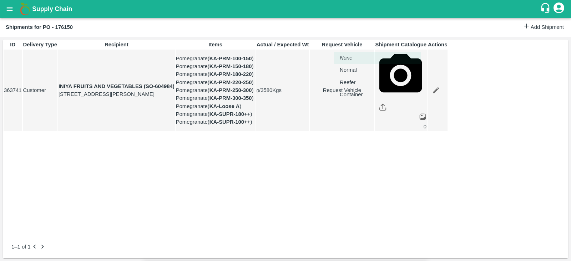
type input "1"
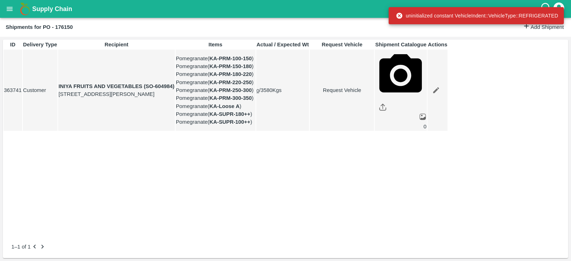
click at [374, 94] on link "Request Vehicle" at bounding box center [342, 90] width 64 height 8
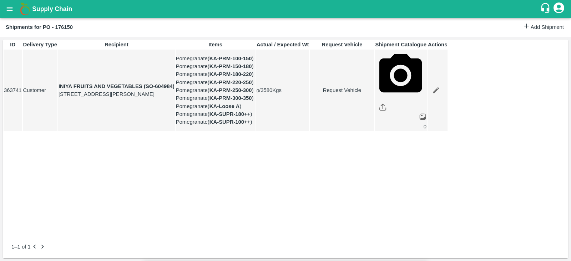
type input "1"
type input "[DATE] 01:00 PM"
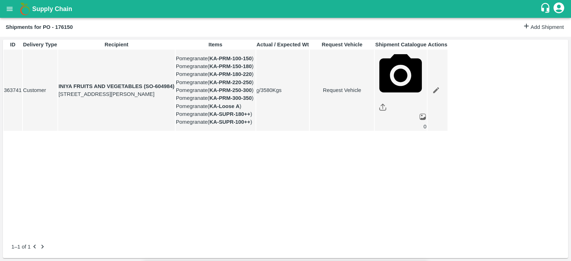
type input "[DATE] 04:22 AM"
